Goal: Task Accomplishment & Management: Complete application form

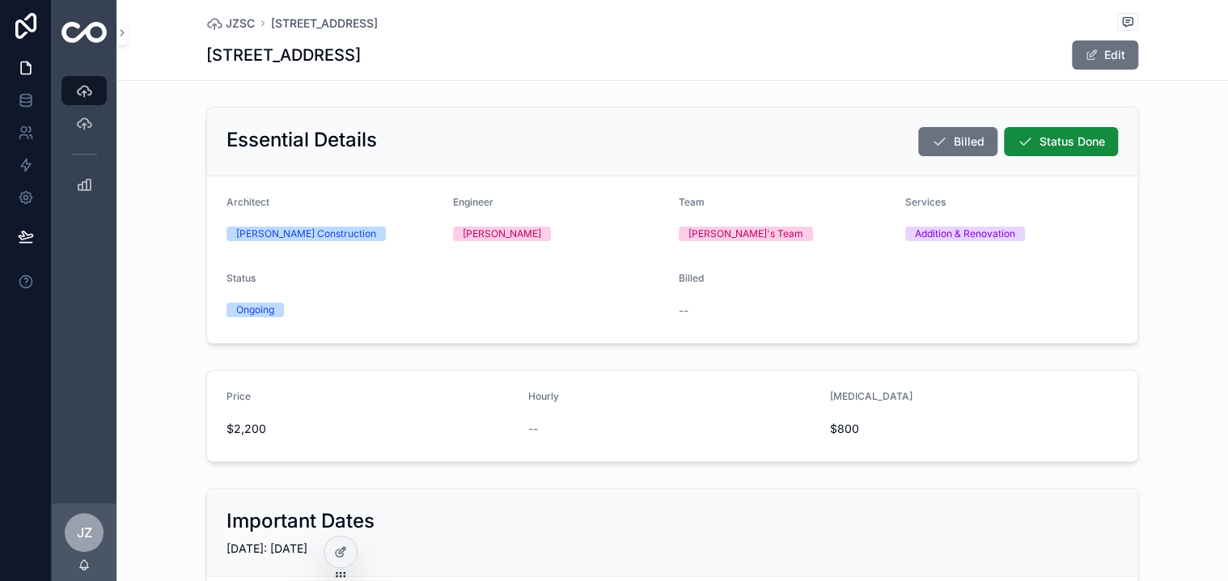
scroll to position [251, 0]
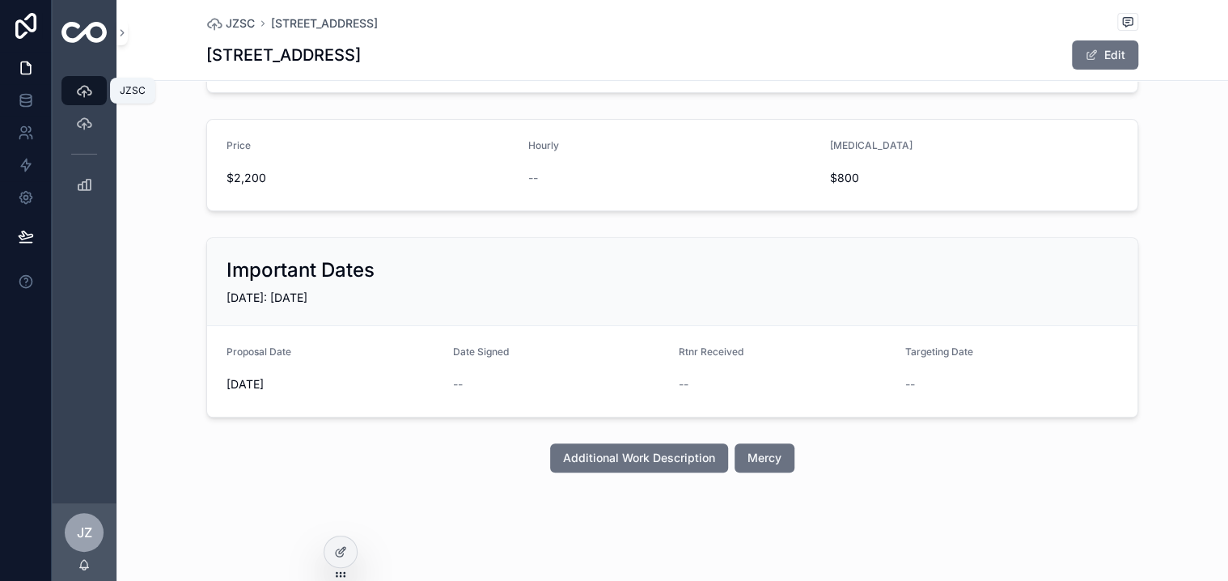
click at [87, 95] on icon "scrollable content" at bounding box center [84, 91] width 16 height 16
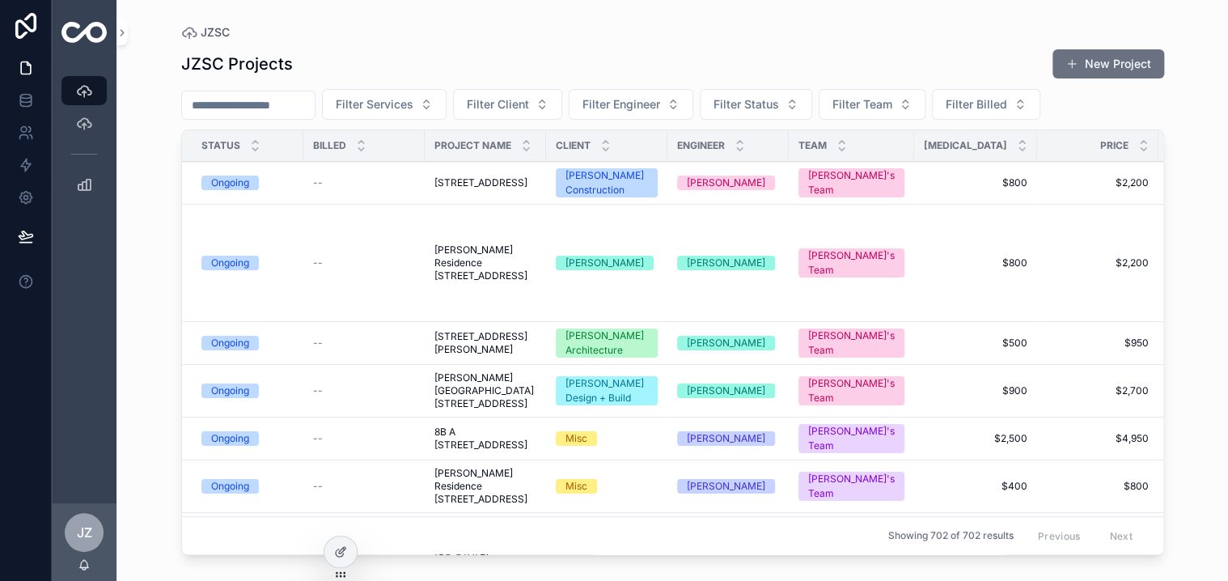
click at [1120, 62] on button "New Project" at bounding box center [1109, 63] width 112 height 29
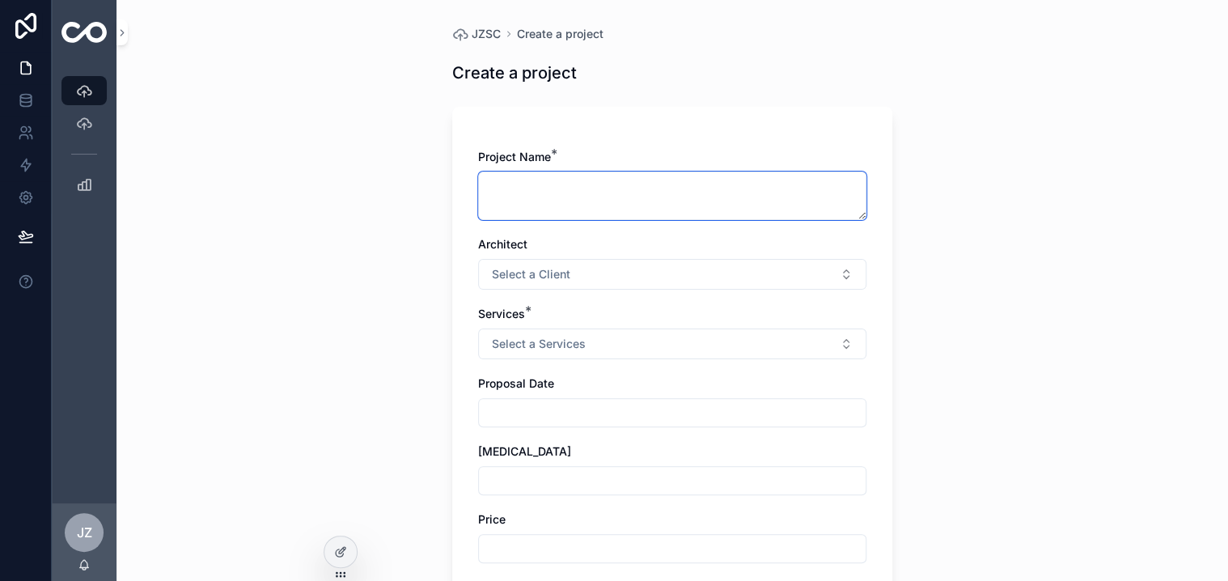
click at [499, 189] on textarea "scrollable content" at bounding box center [672, 196] width 388 height 49
click at [528, 187] on textarea "**********" at bounding box center [672, 196] width 388 height 49
type textarea "**********"
click at [840, 274] on button "Select a Client" at bounding box center [672, 274] width 388 height 31
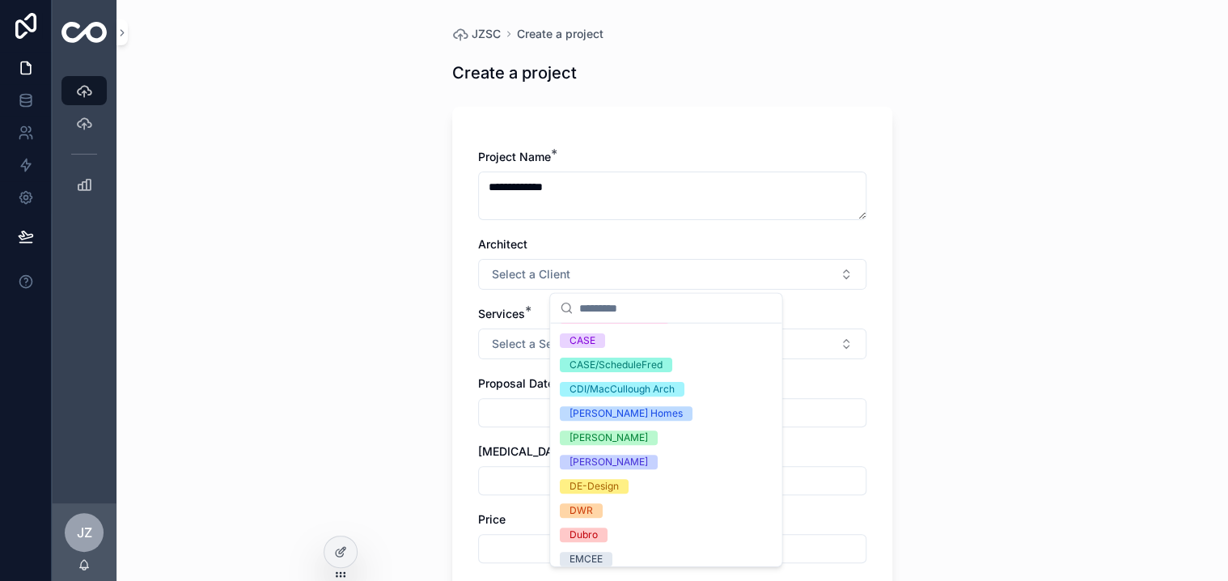
scroll to position [324, 0]
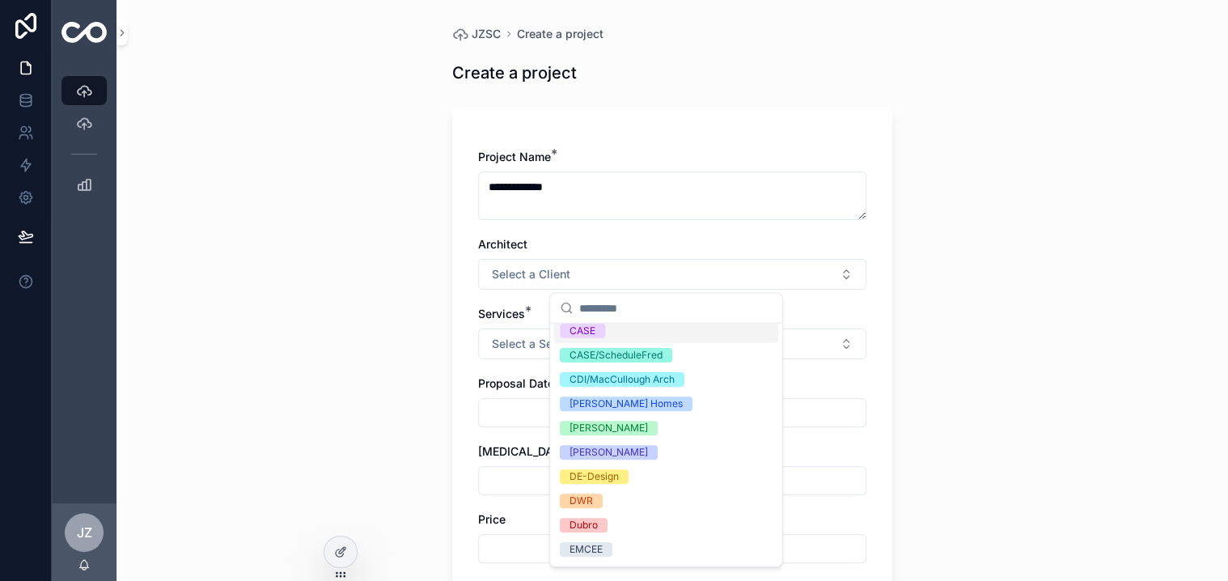
click at [582, 325] on div "CASE" at bounding box center [583, 331] width 26 height 15
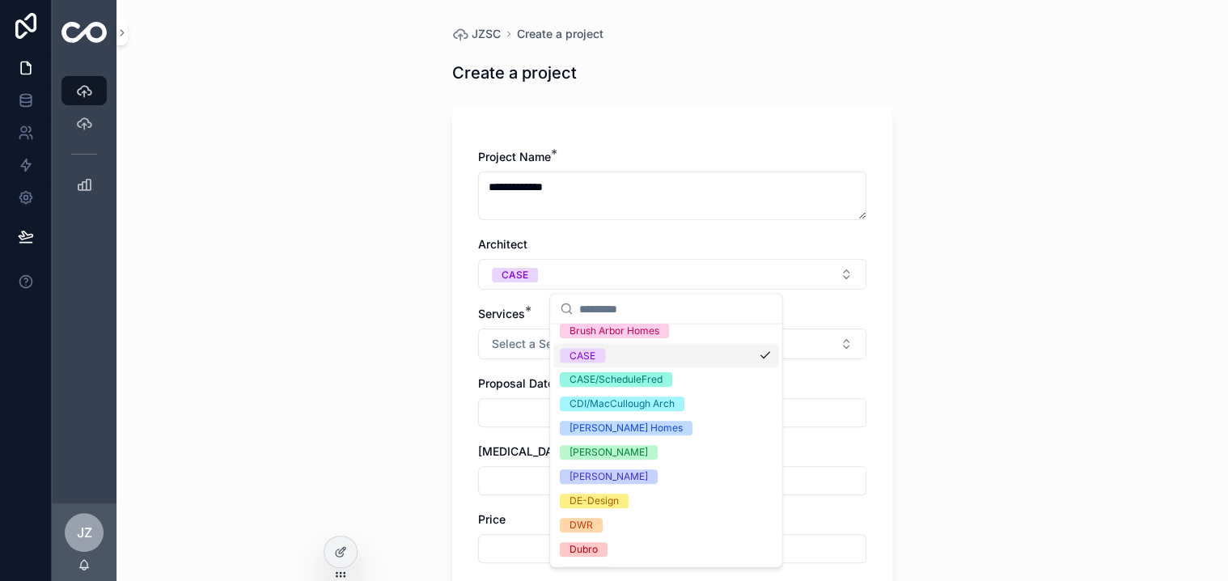
scroll to position [348, 0]
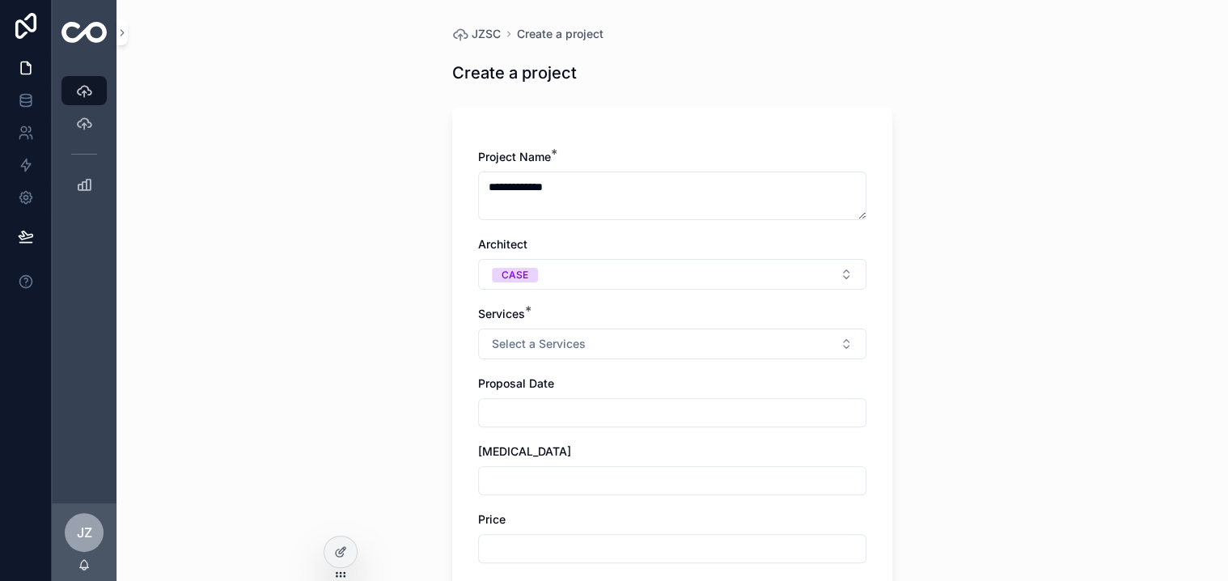
click at [838, 342] on button "Select a Services" at bounding box center [672, 344] width 388 height 31
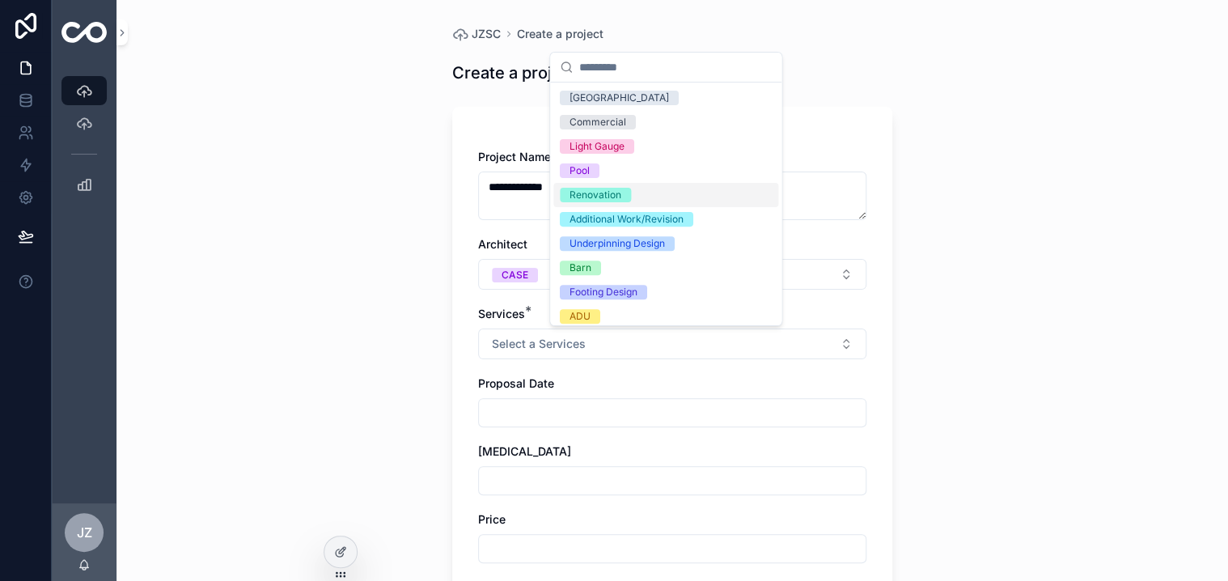
scroll to position [249, 0]
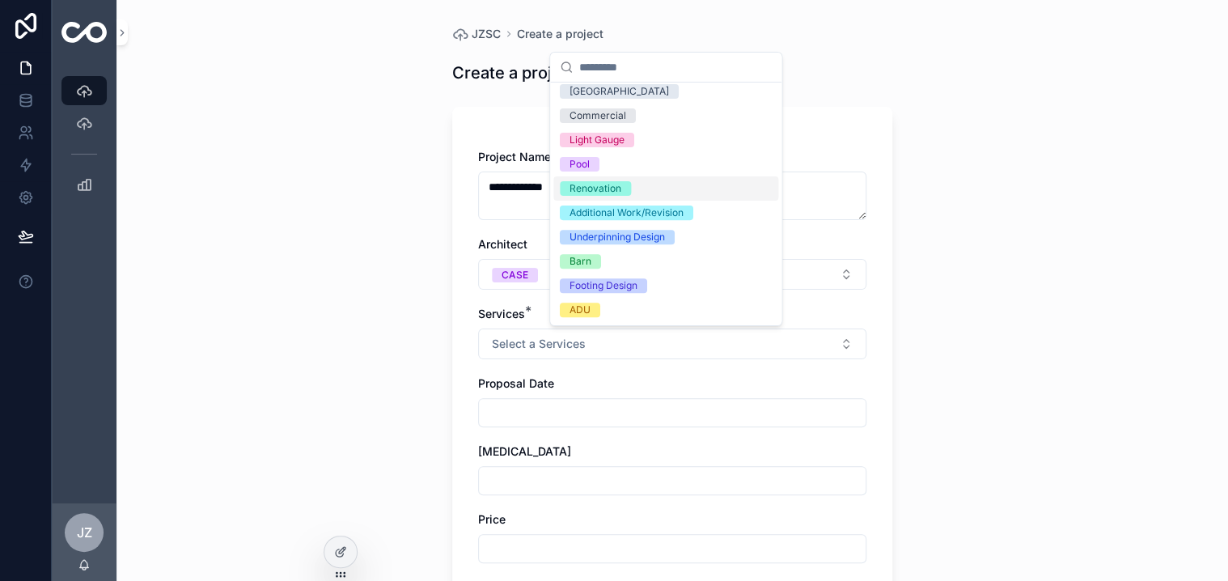
click at [604, 185] on div "Renovation" at bounding box center [596, 188] width 52 height 15
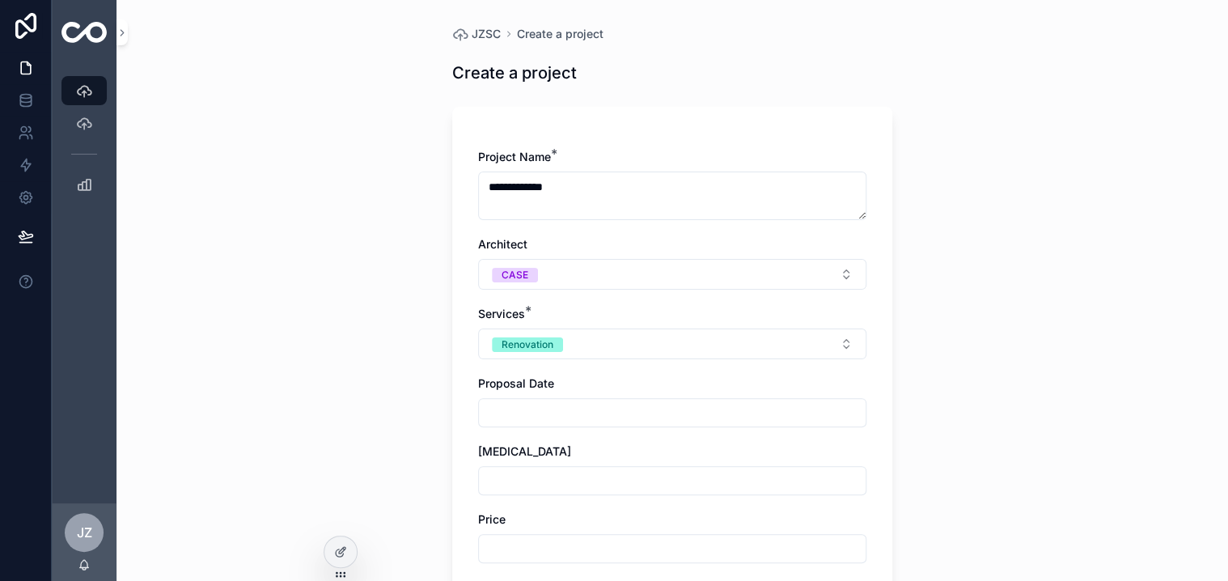
click at [600, 411] on input "scrollable content" at bounding box center [672, 412] width 387 height 23
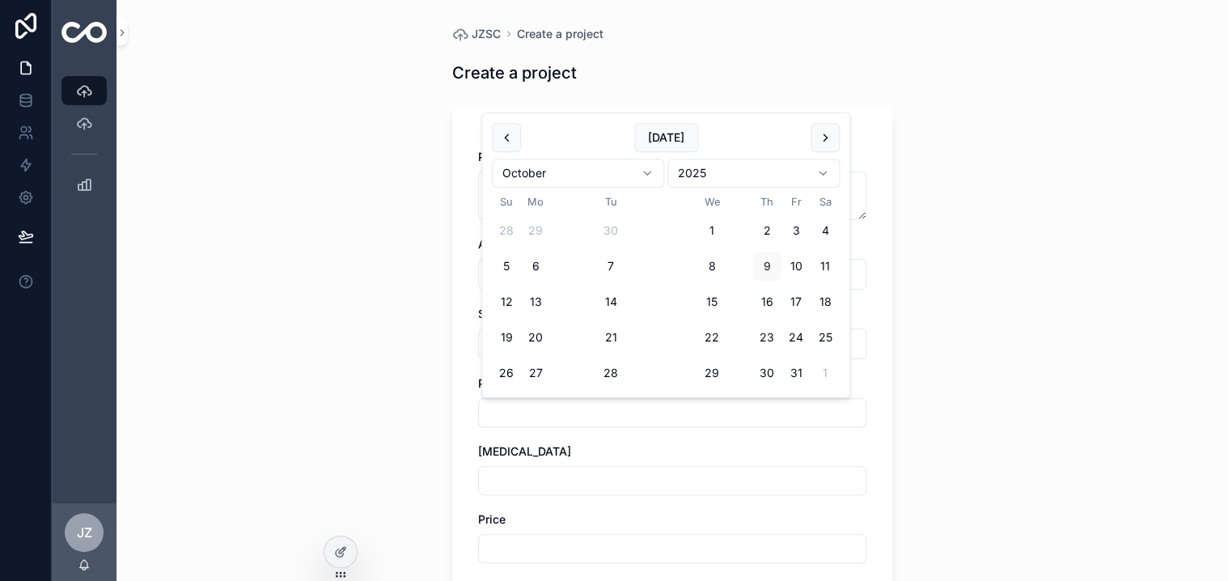
click at [602, 410] on input "scrollable content" at bounding box center [672, 412] width 387 height 23
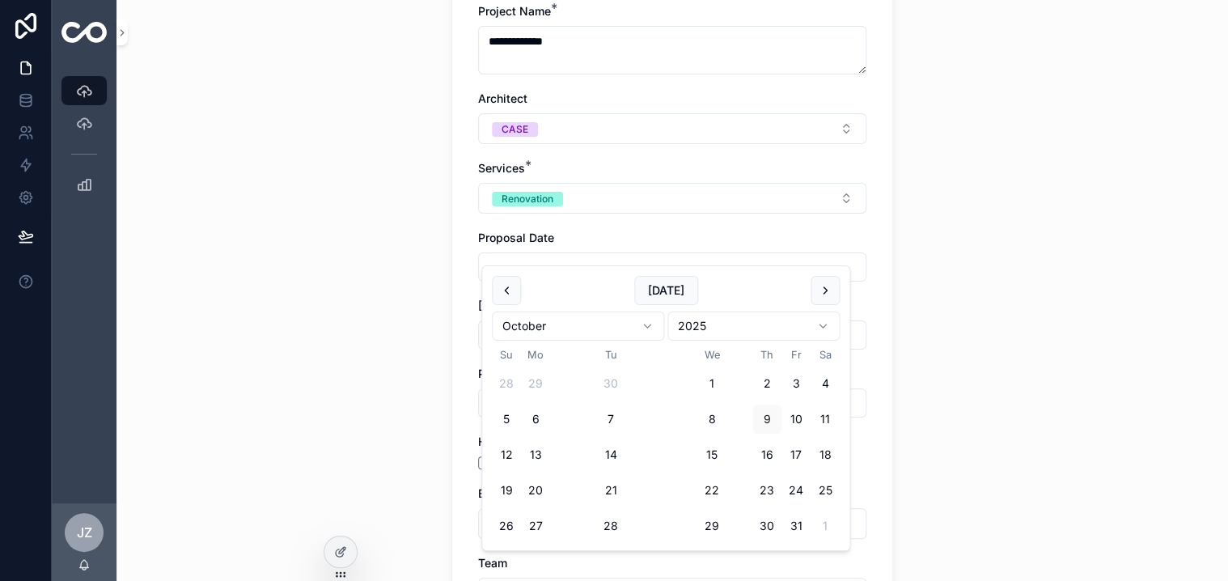
scroll to position [162, 0]
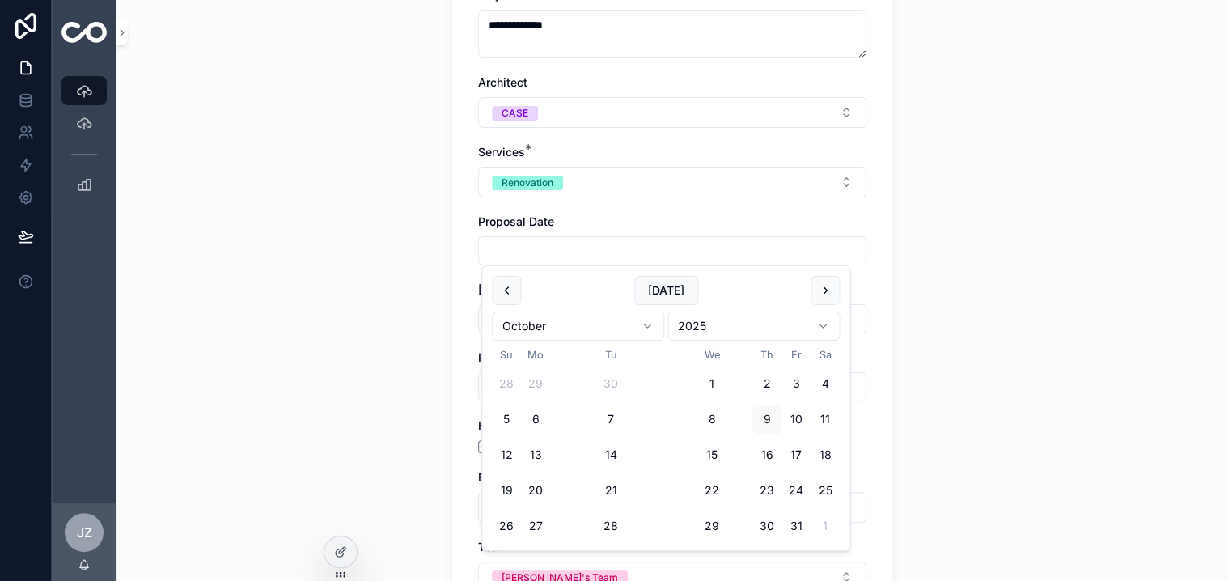
click at [457, 305] on div "**********" at bounding box center [672, 324] width 440 height 759
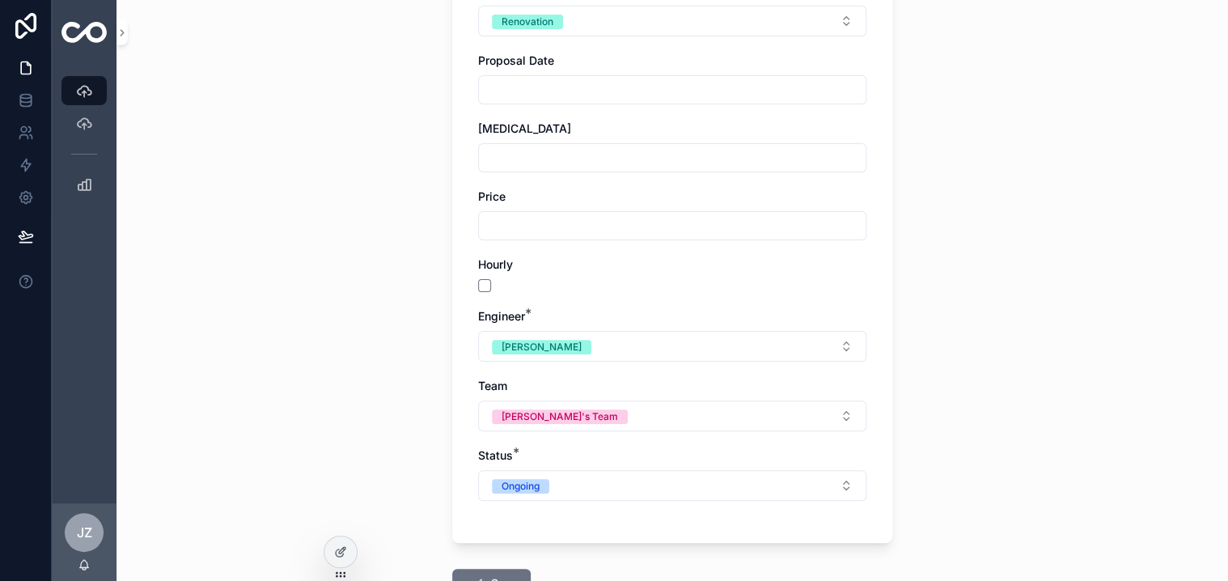
scroll to position [324, 0]
click at [479, 285] on button "scrollable content" at bounding box center [484, 284] width 13 height 13
click at [840, 343] on button "[PERSON_NAME]" at bounding box center [672, 345] width 388 height 31
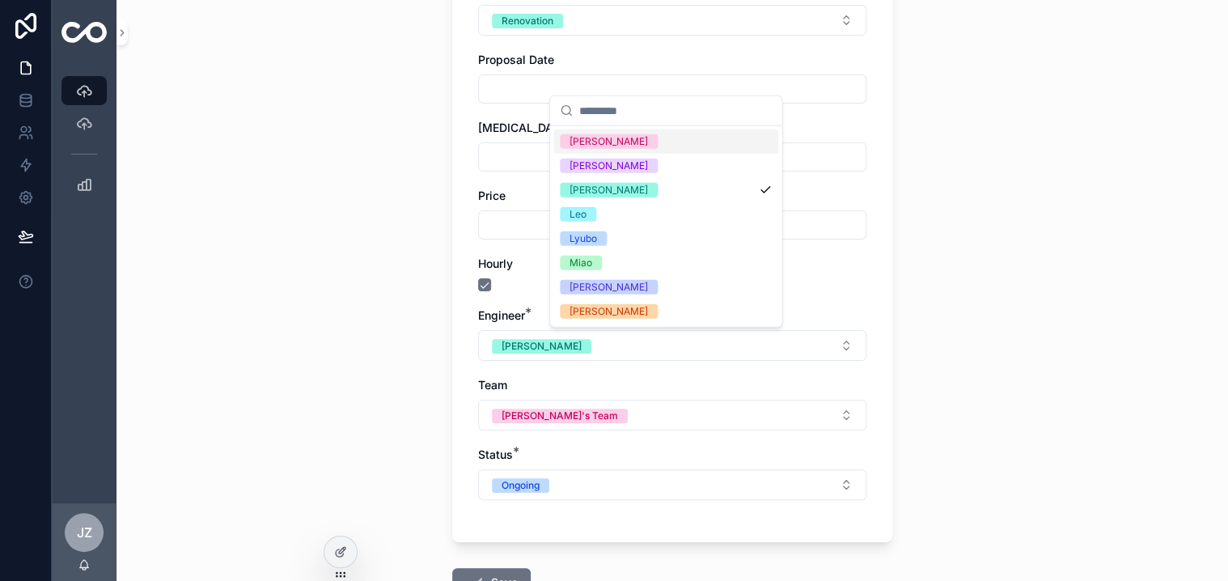
click at [583, 139] on div "[PERSON_NAME]" at bounding box center [609, 141] width 79 height 15
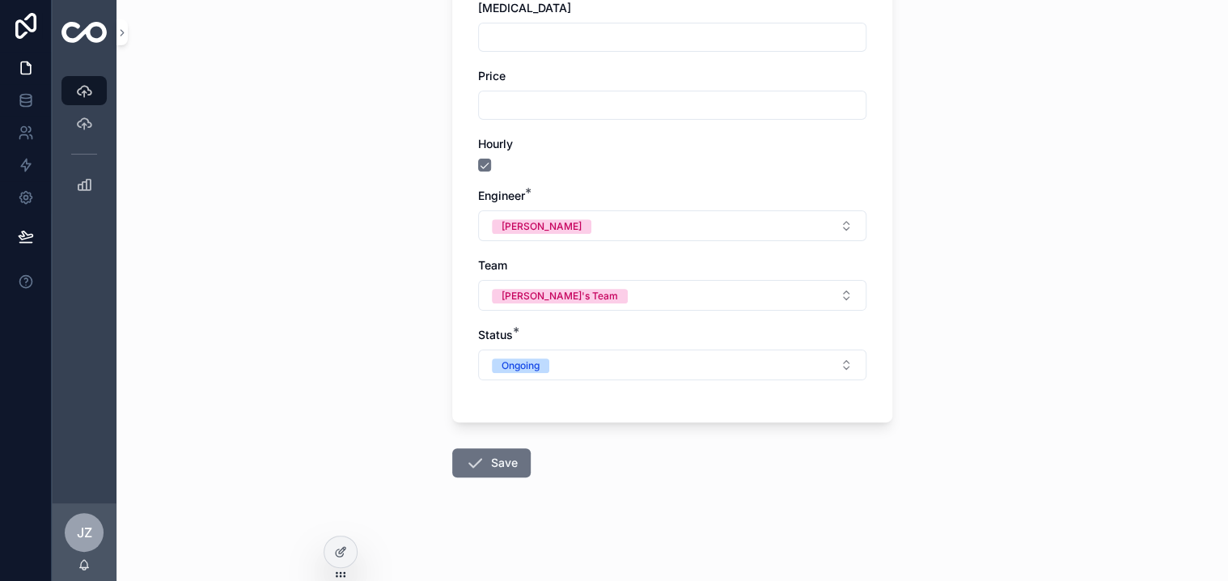
scroll to position [443, 0]
click at [499, 464] on button "Save" at bounding box center [491, 462] width 79 height 29
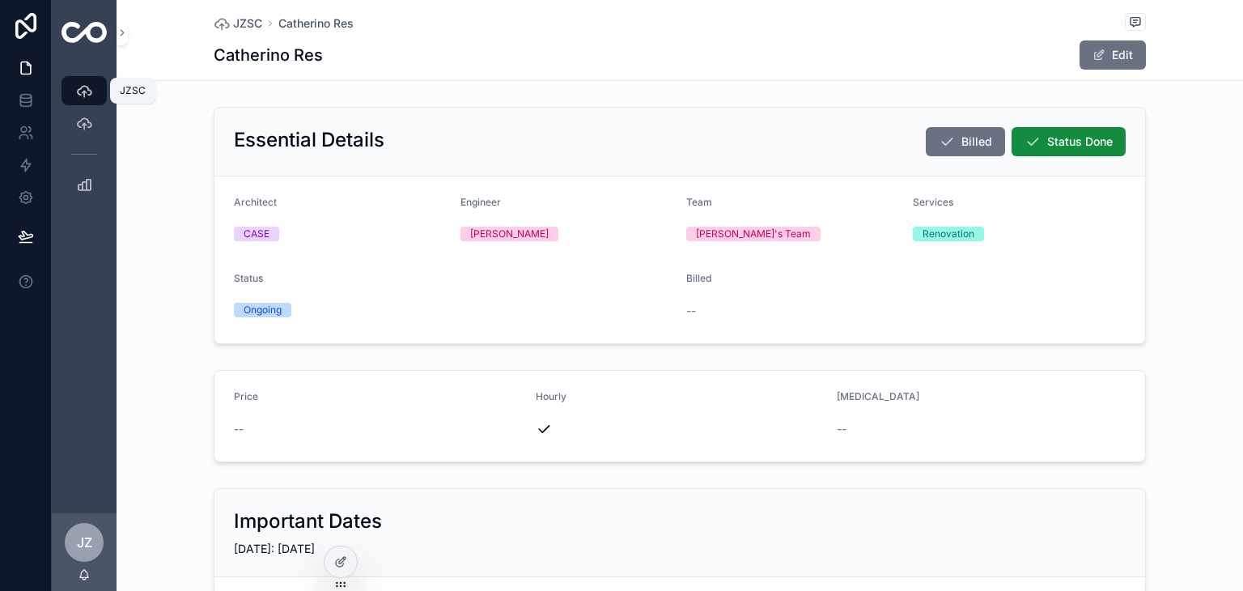
click at [88, 90] on icon "scrollable content" at bounding box center [84, 91] width 16 height 16
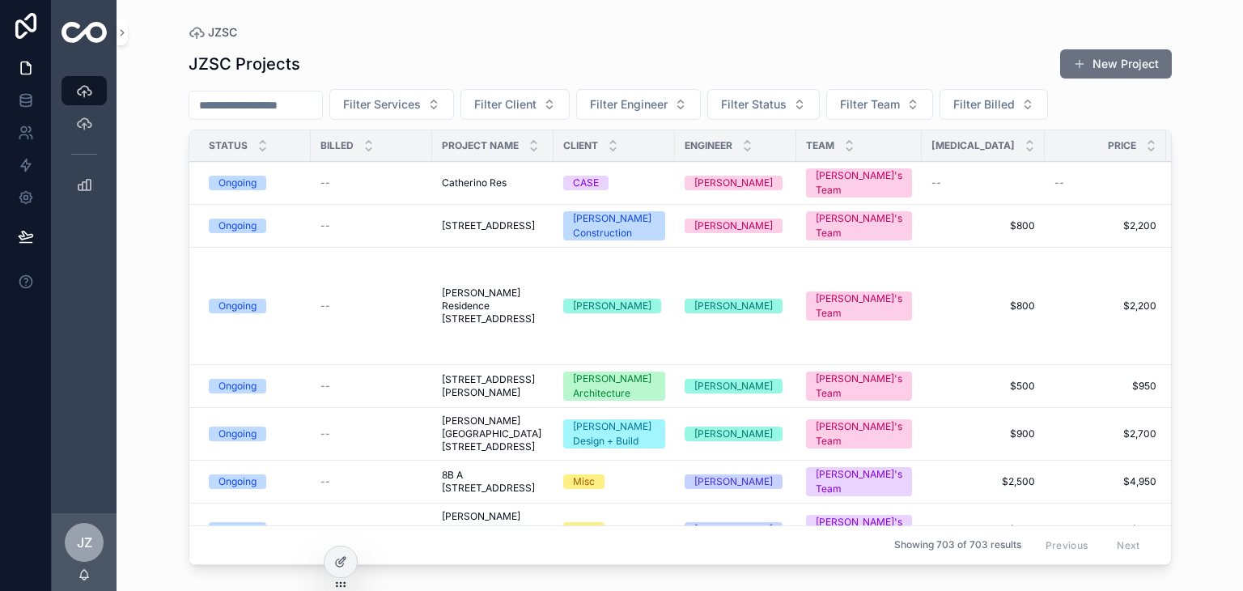
click at [257, 105] on input "scrollable content" at bounding box center [255, 105] width 133 height 23
click at [421, 104] on span "Filter Services" at bounding box center [382, 104] width 78 height 16
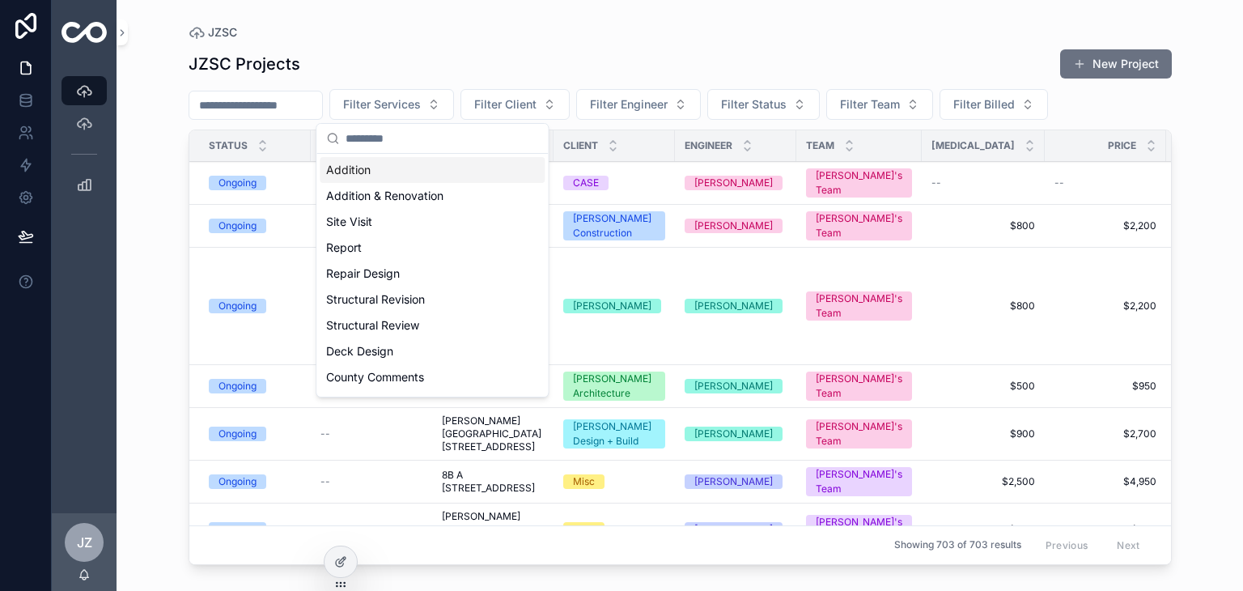
click at [537, 102] on span "Filter Client" at bounding box center [505, 104] width 62 height 16
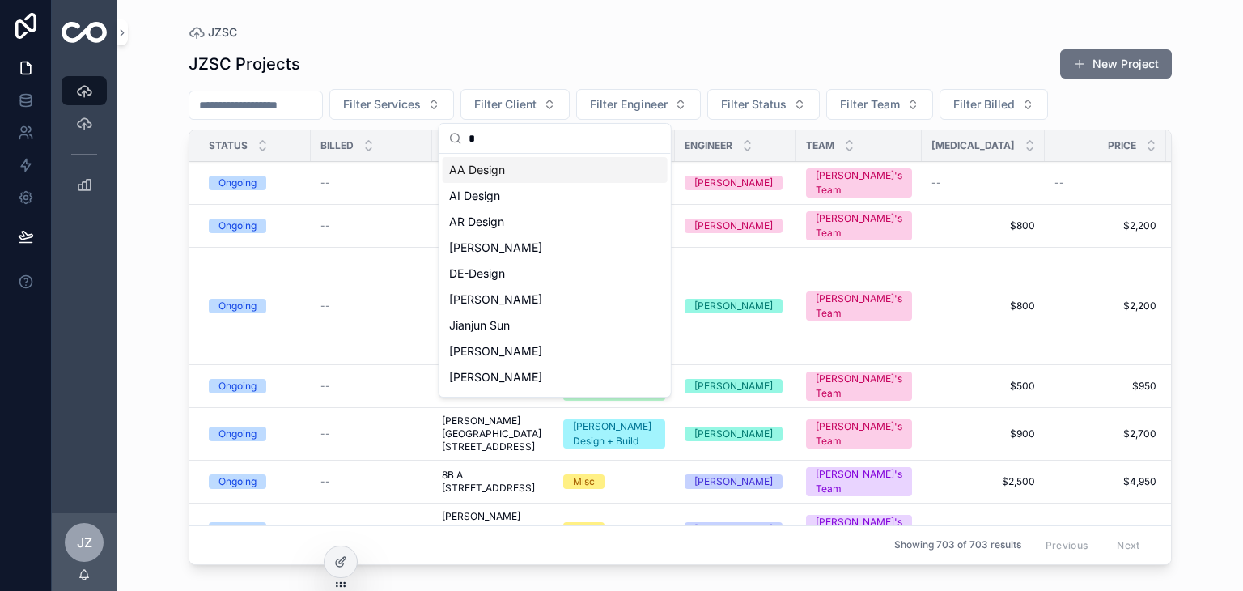
type input "**"
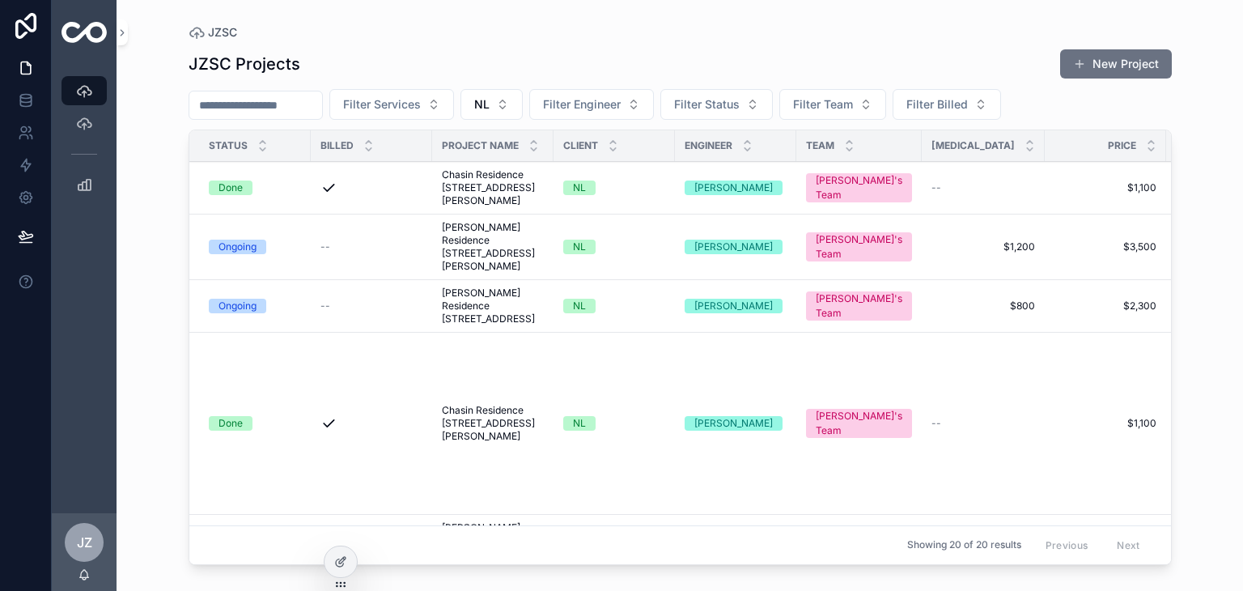
click at [230, 254] on div "Ongoing" at bounding box center [238, 247] width 38 height 15
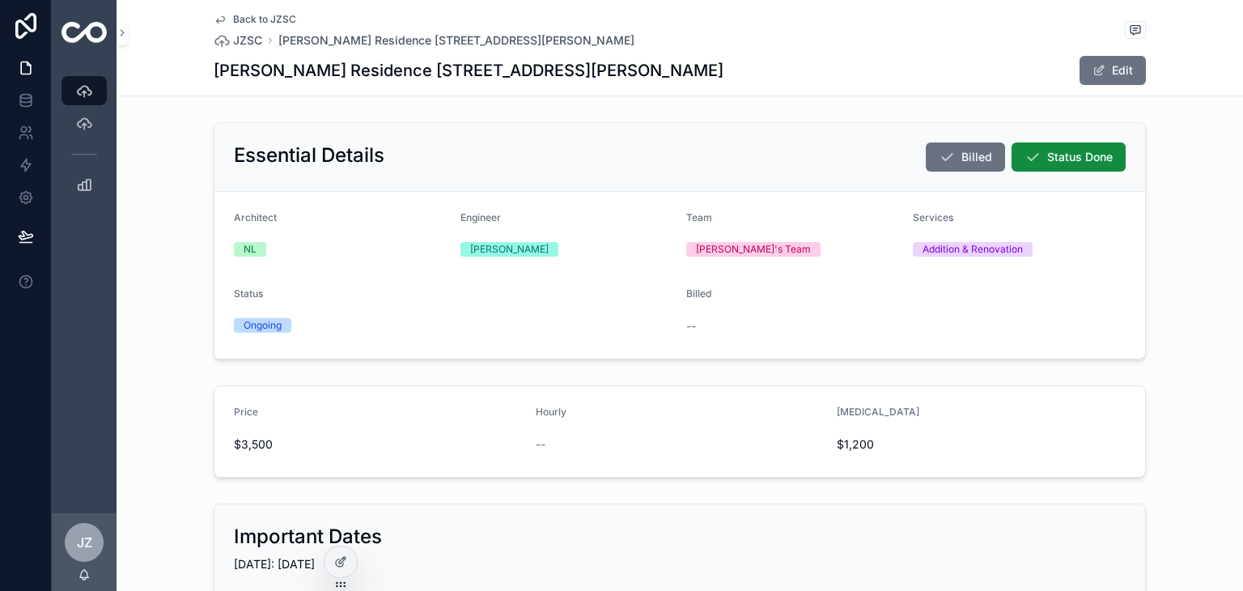
click at [1131, 62] on button "Edit" at bounding box center [1113, 70] width 66 height 29
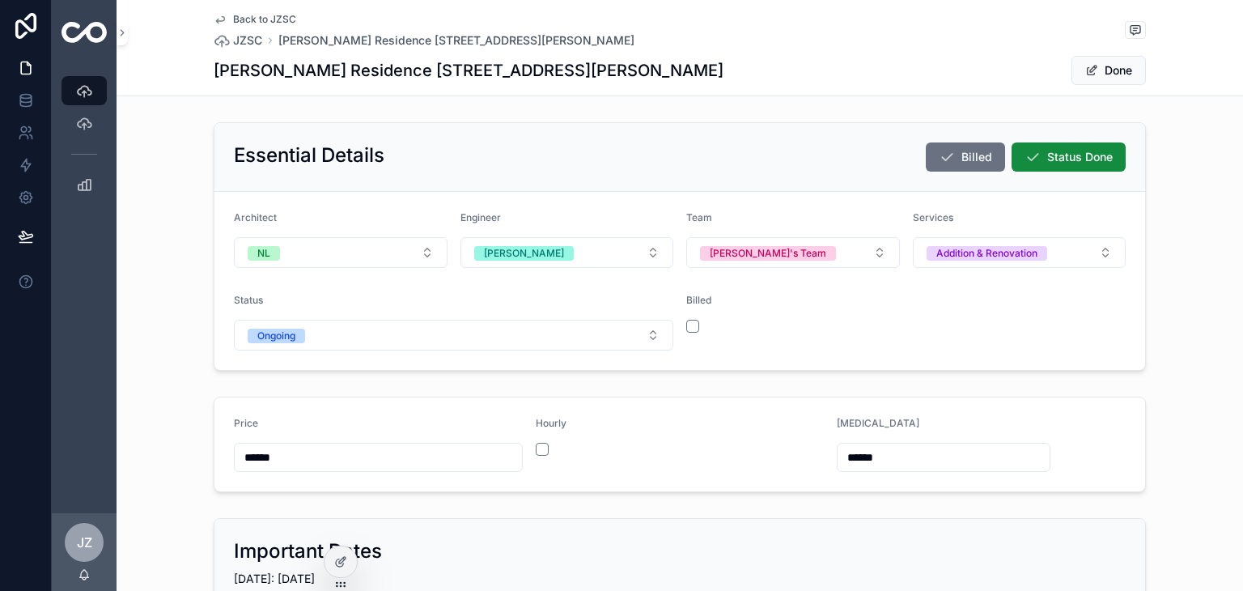
click at [644, 250] on button "[PERSON_NAME]" at bounding box center [567, 252] width 214 height 31
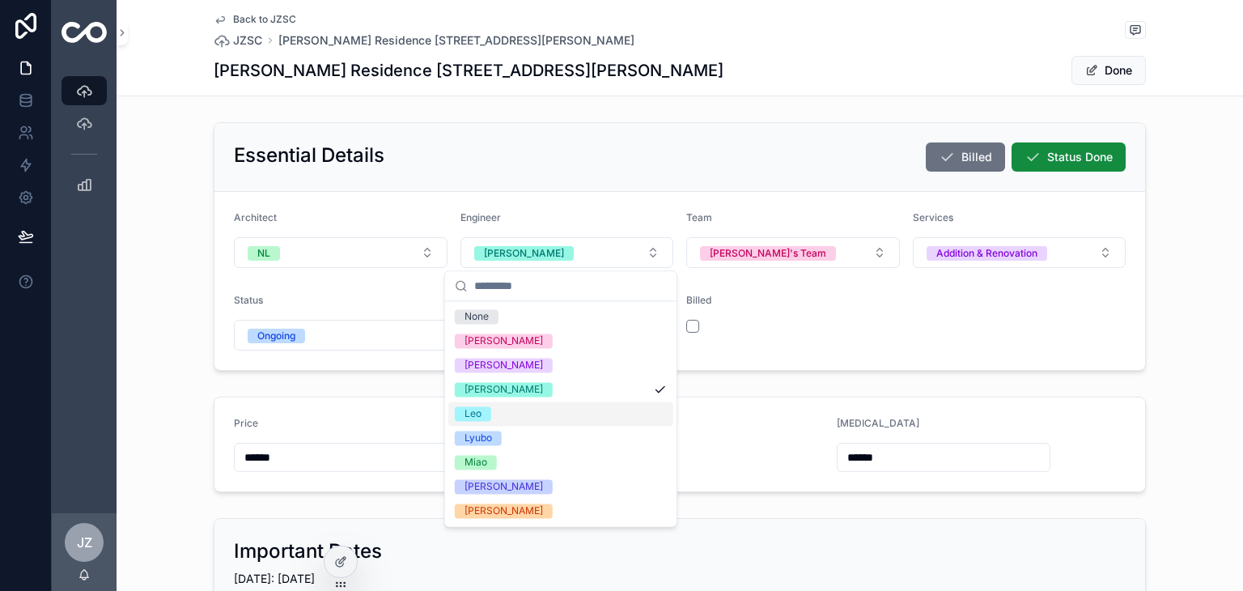
click at [473, 410] on div "Leo" at bounding box center [473, 413] width 17 height 15
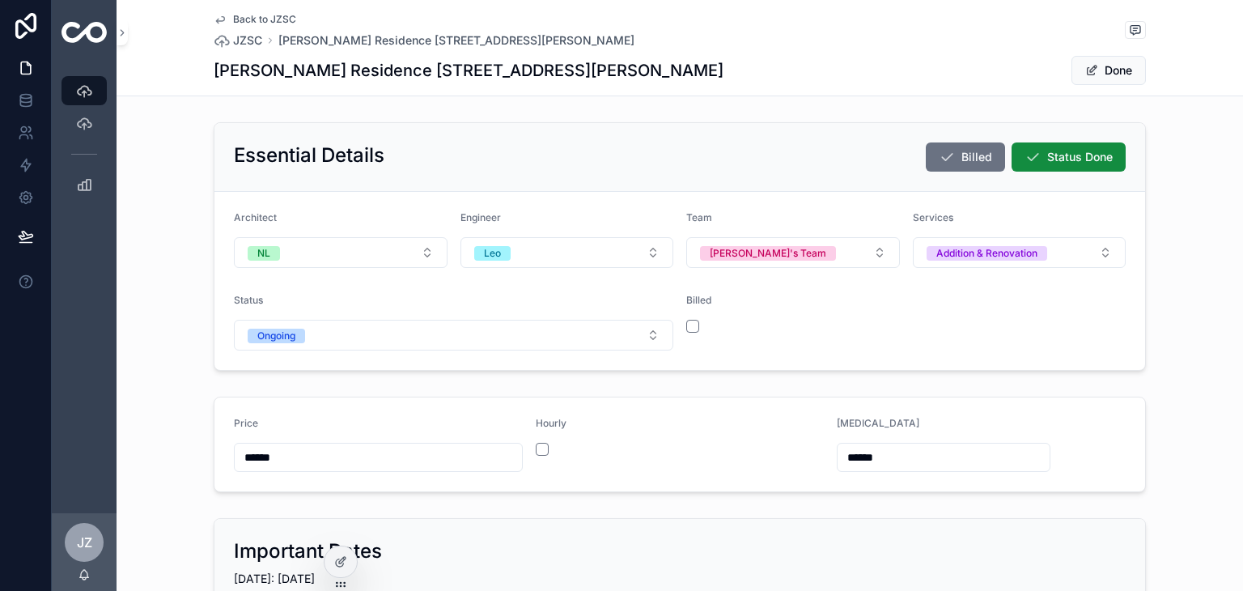
click at [1117, 66] on button "Done" at bounding box center [1108, 70] width 74 height 29
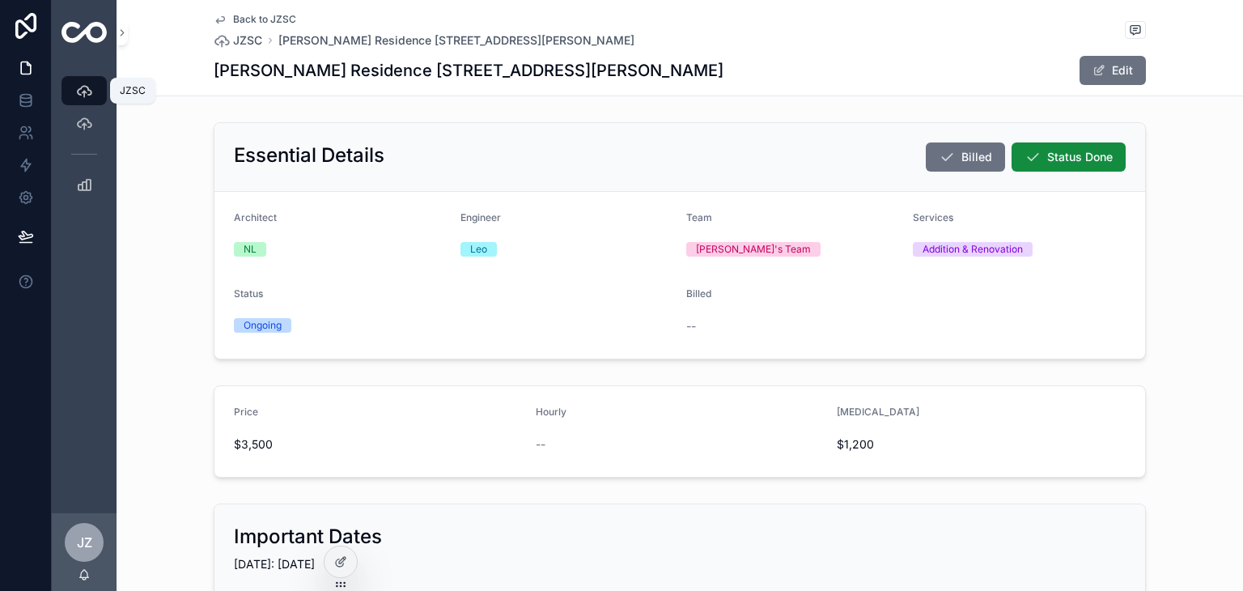
click at [83, 89] on icon "scrollable content" at bounding box center [84, 91] width 16 height 16
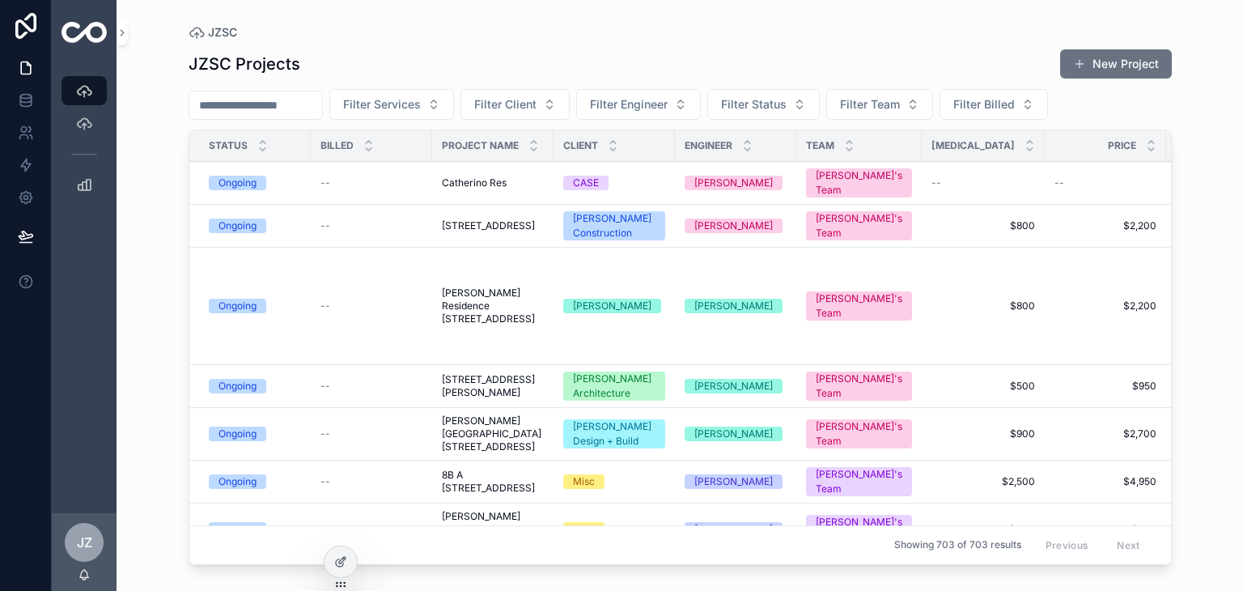
click at [231, 299] on div "Ongoing" at bounding box center [238, 306] width 38 height 15
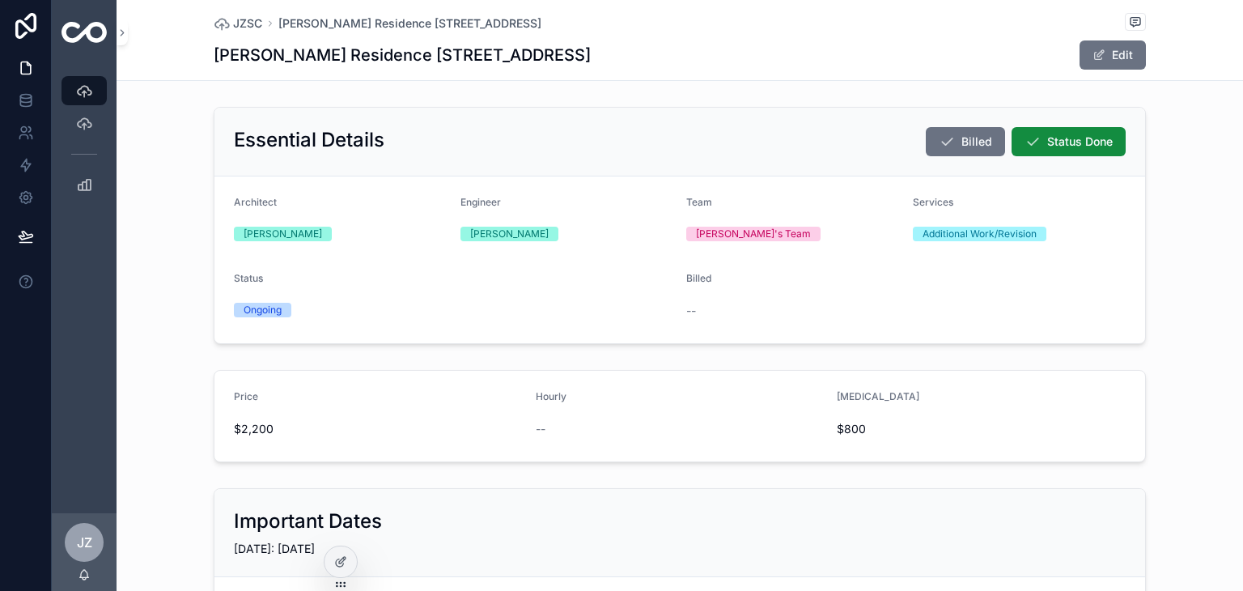
click at [1113, 56] on button "Edit" at bounding box center [1113, 54] width 66 height 29
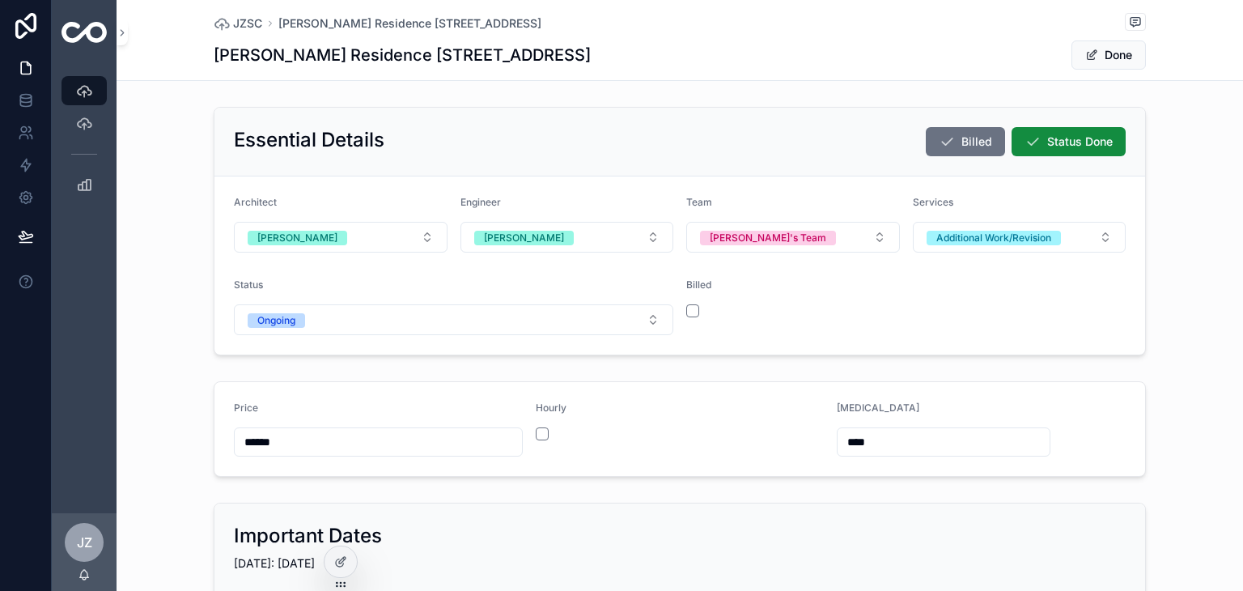
click at [877, 236] on button "[PERSON_NAME]'s Team" at bounding box center [793, 237] width 214 height 31
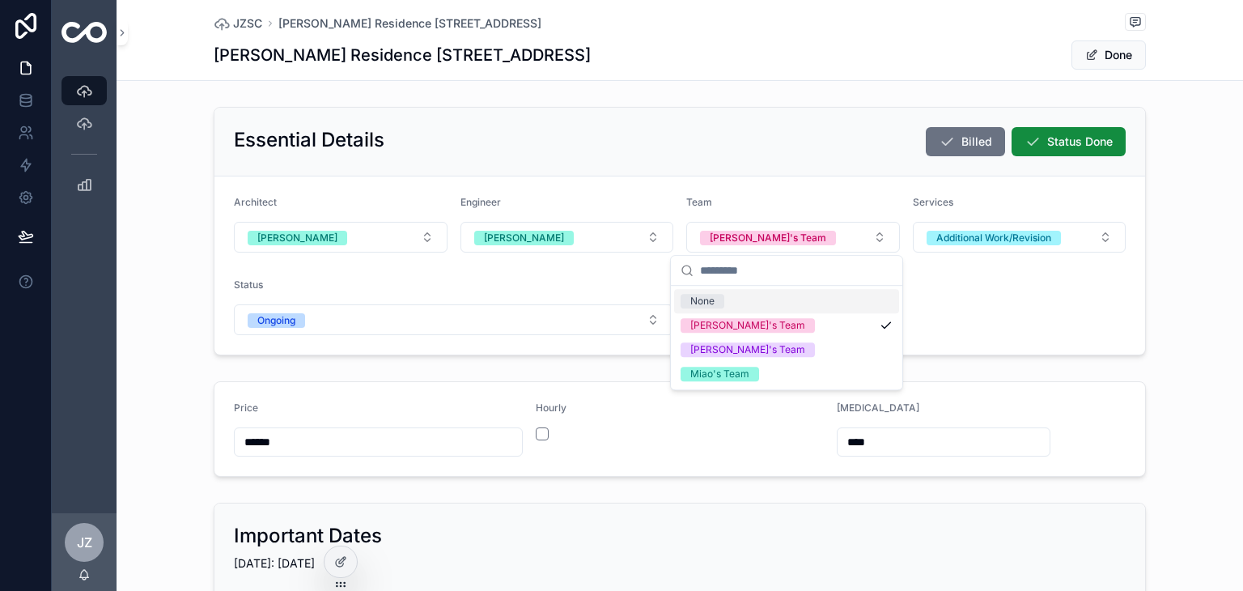
click at [647, 235] on button "[PERSON_NAME]" at bounding box center [567, 237] width 214 height 31
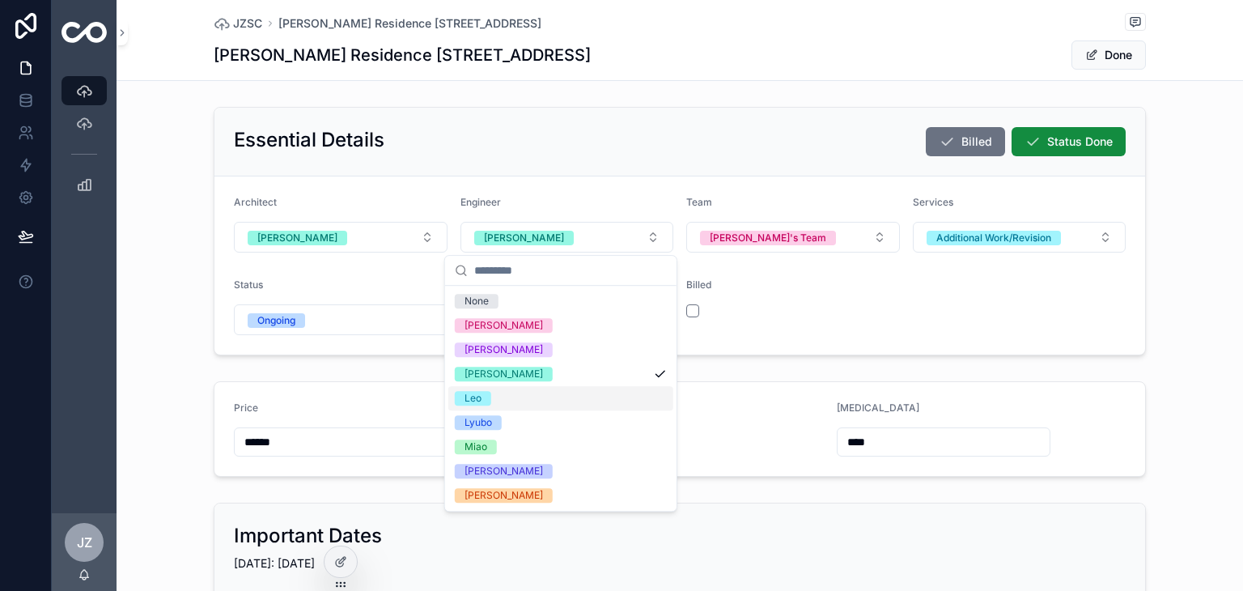
click at [469, 401] on div "Leo" at bounding box center [473, 398] width 17 height 15
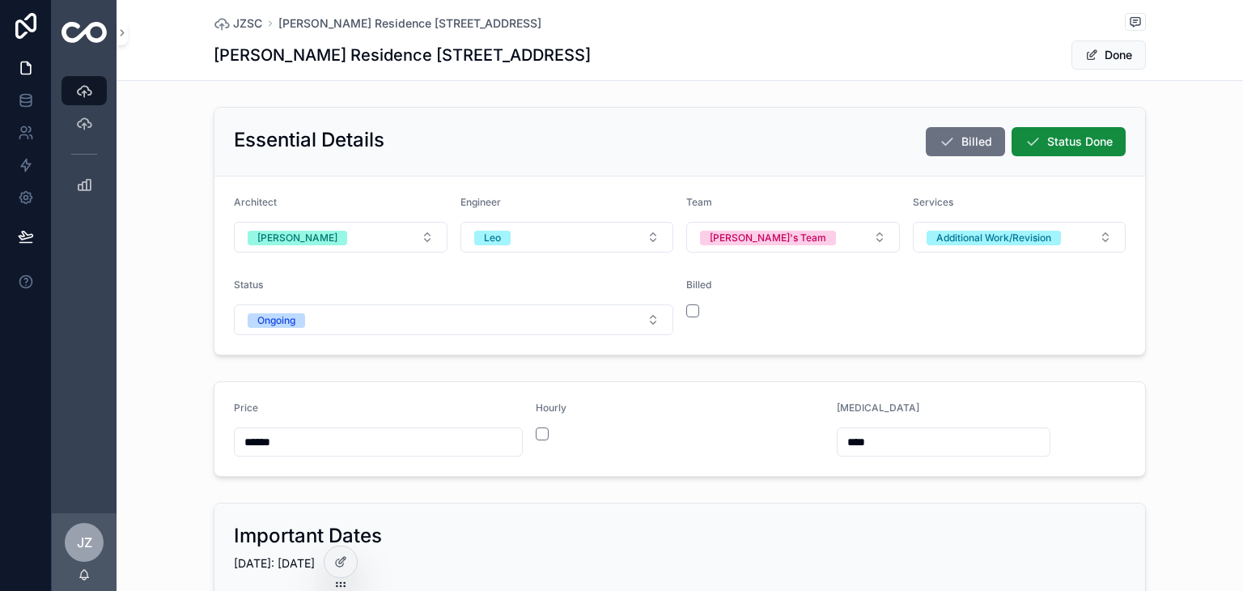
click at [1114, 55] on button "Done" at bounding box center [1108, 54] width 74 height 29
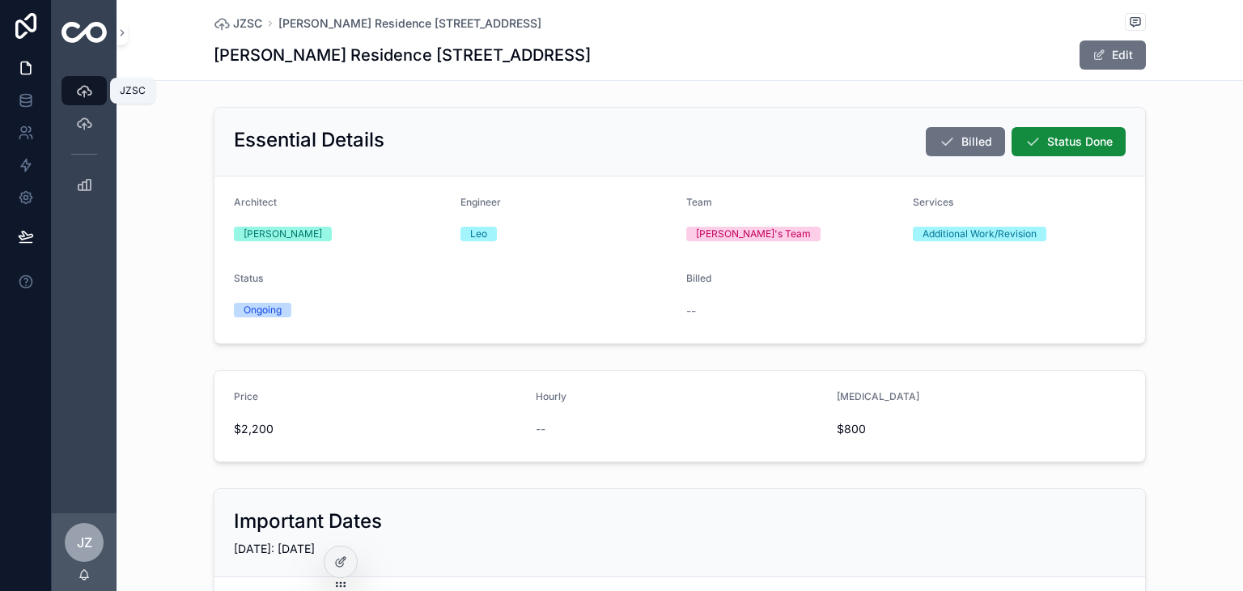
click at [83, 89] on icon "scrollable content" at bounding box center [84, 91] width 16 height 16
